Goal: Transaction & Acquisition: Book appointment/travel/reservation

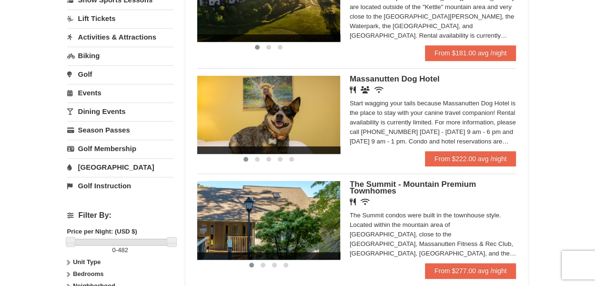
scroll to position [247, 0]
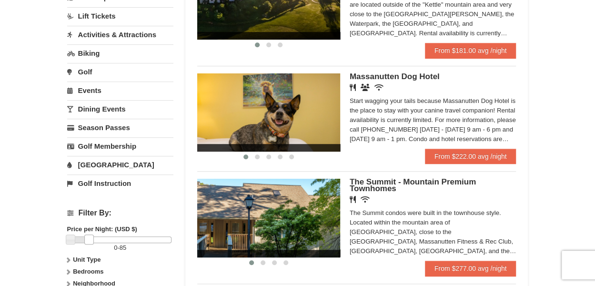
drag, startPoint x: 170, startPoint y: 236, endPoint x: 88, endPoint y: 240, distance: 82.9
click at [88, 240] on link at bounding box center [89, 239] width 10 height 10
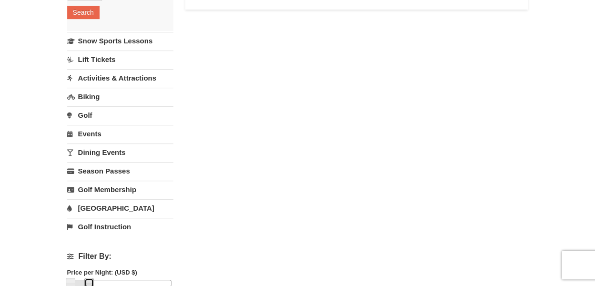
scroll to position [293, 0]
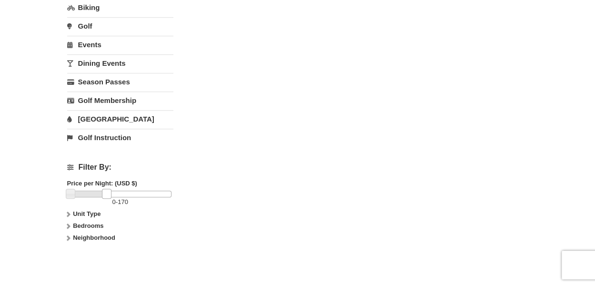
drag, startPoint x: 89, startPoint y: 189, endPoint x: 106, endPoint y: 190, distance: 17.7
click at [106, 190] on link at bounding box center [107, 194] width 10 height 10
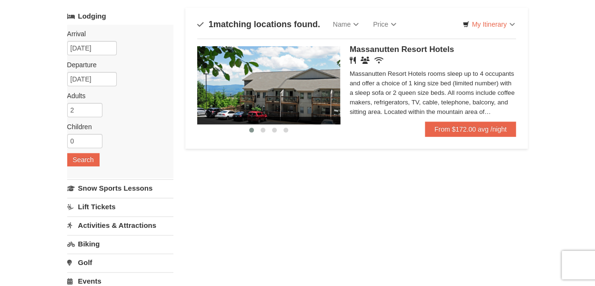
scroll to position [54, 0]
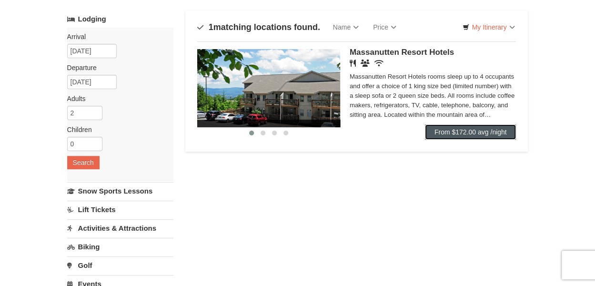
click at [473, 130] on link "From $172.00 avg /night" at bounding box center [470, 131] width 91 height 15
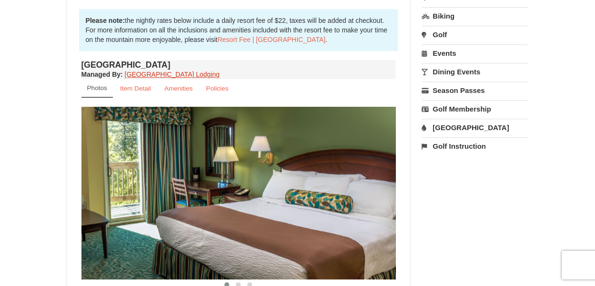
scroll to position [233, 0]
